Goal: Task Accomplishment & Management: Manage account settings

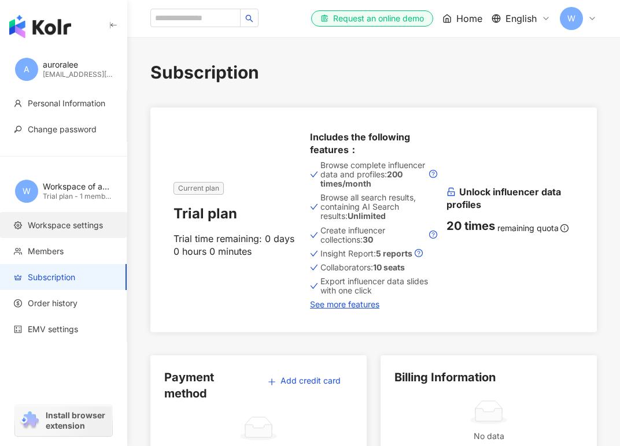
click at [90, 223] on span "Workspace settings" at bounding box center [65, 226] width 75 height 12
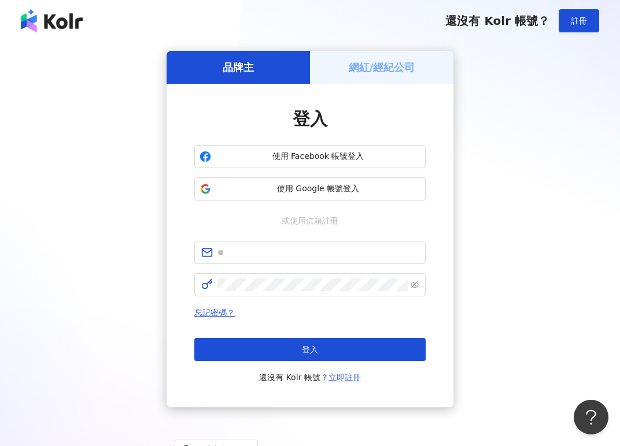
click at [338, 377] on link "立即註冊" at bounding box center [344, 377] width 32 height 9
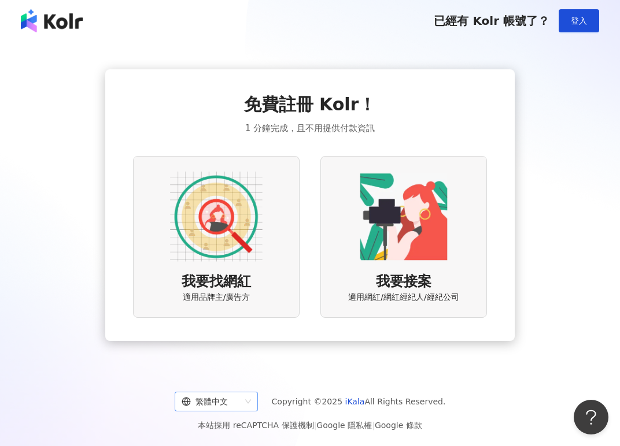
click at [248, 399] on span "繁體中文" at bounding box center [216, 402] width 69 height 19
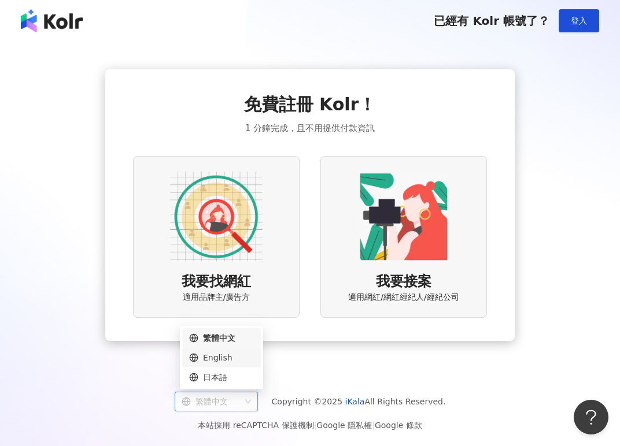
click at [235, 360] on div "English" at bounding box center [221, 358] width 65 height 13
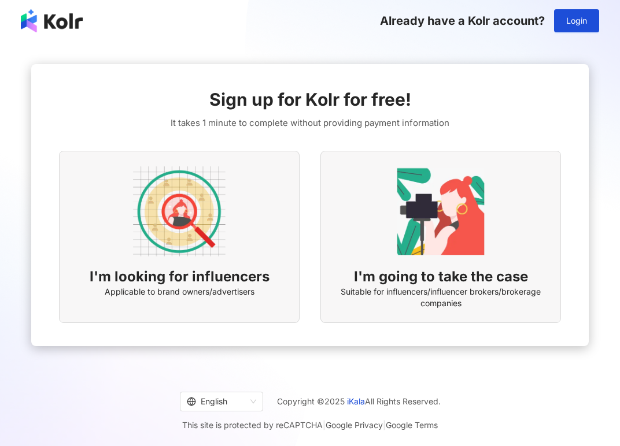
click at [193, 217] on img at bounding box center [179, 211] width 93 height 93
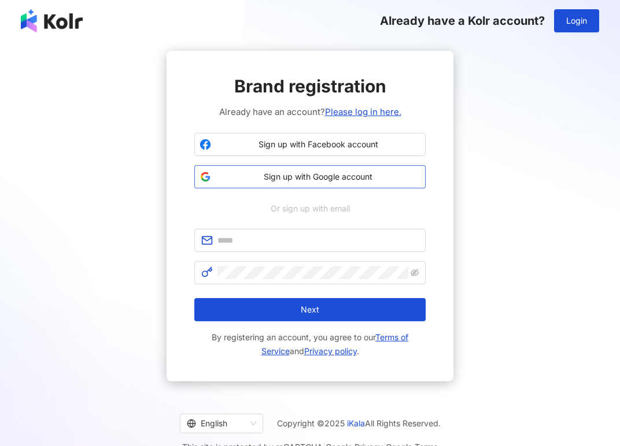
click at [319, 175] on span "Sign up with Google account" at bounding box center [318, 177] width 205 height 12
